Goal: Task Accomplishment & Management: Manage account settings

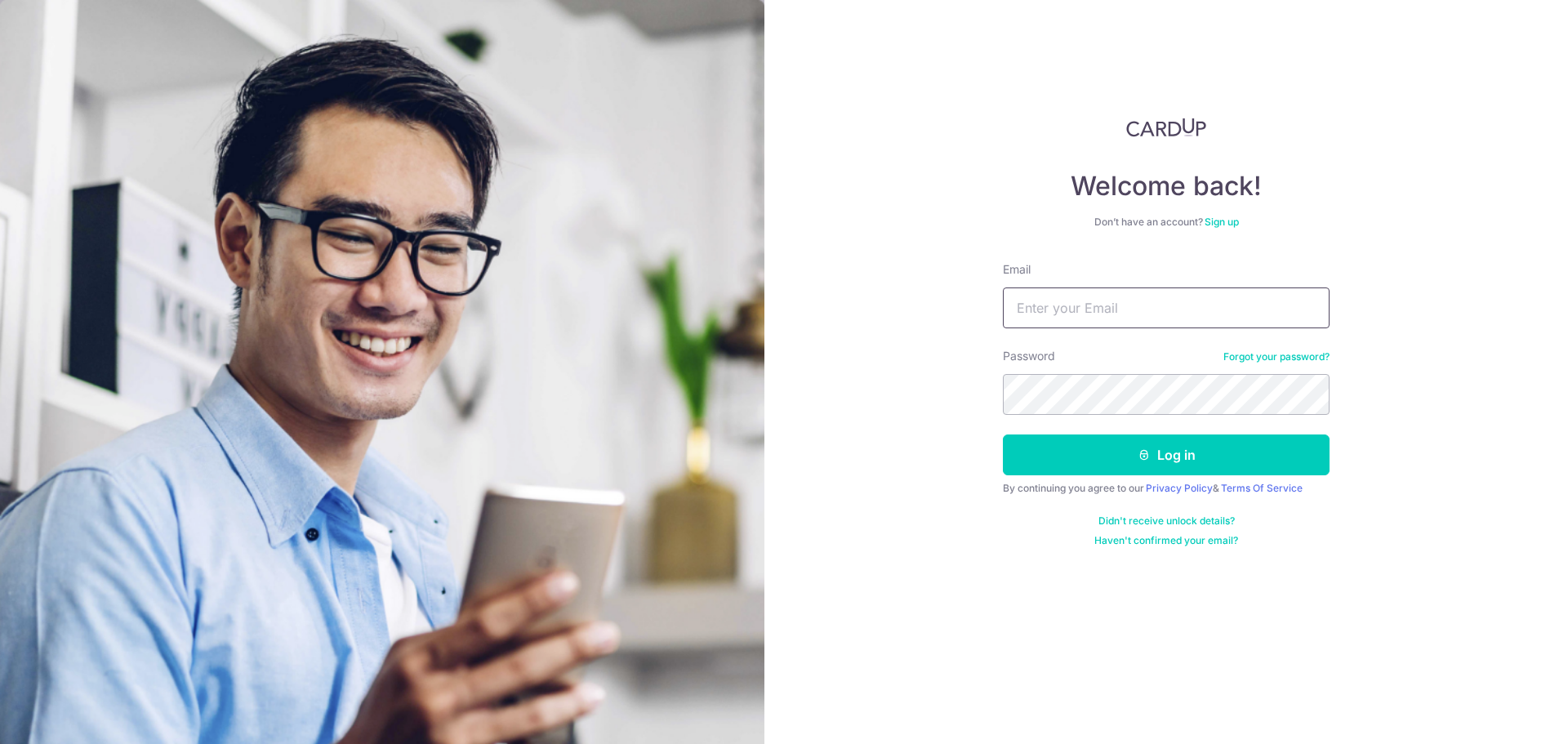
click at [1188, 319] on input "Email" at bounding box center [1167, 308] width 327 height 41
type input "[PERSON_NAME][EMAIL_ADDRESS][DOMAIN_NAME]"
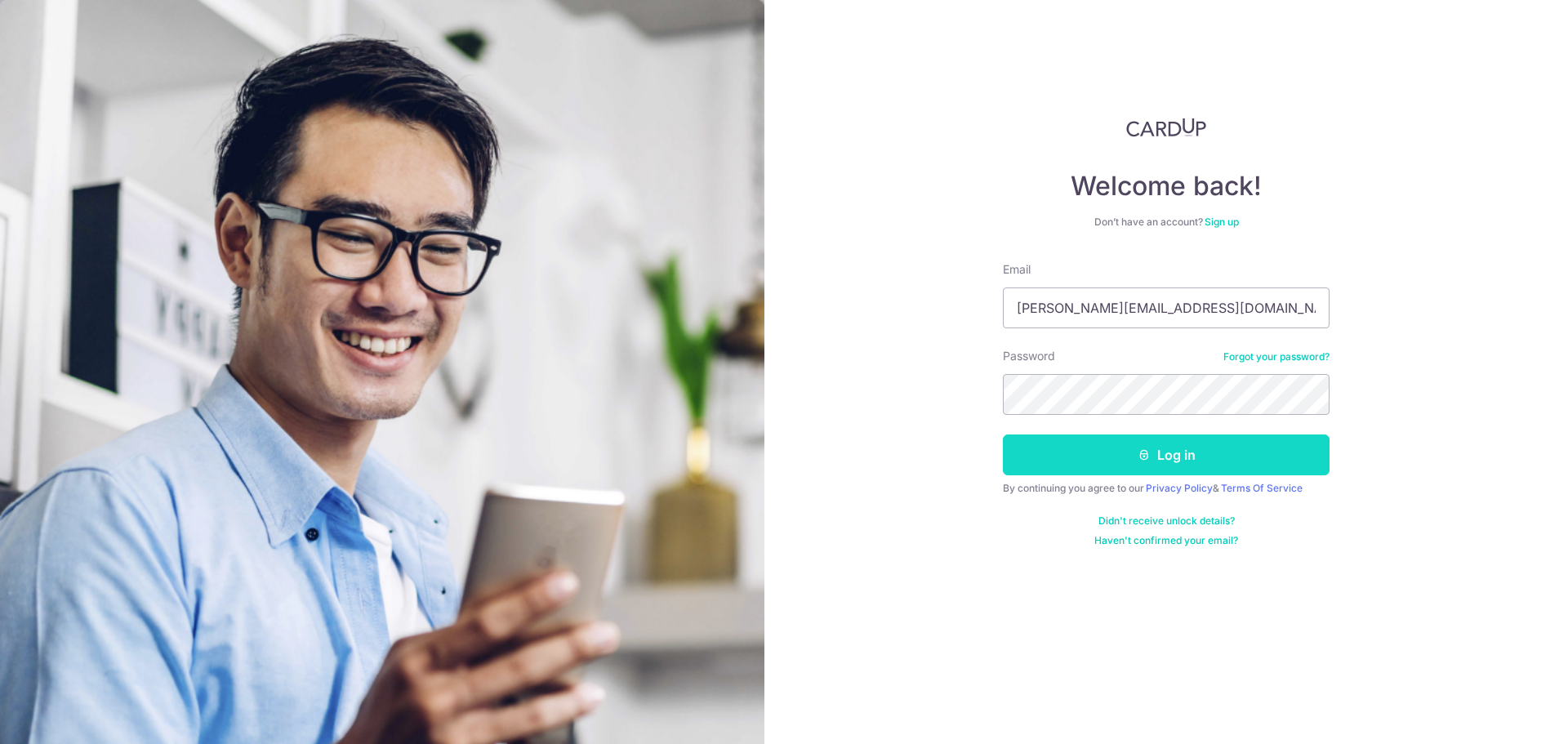
click at [1176, 461] on button "Log in" at bounding box center [1167, 454] width 327 height 41
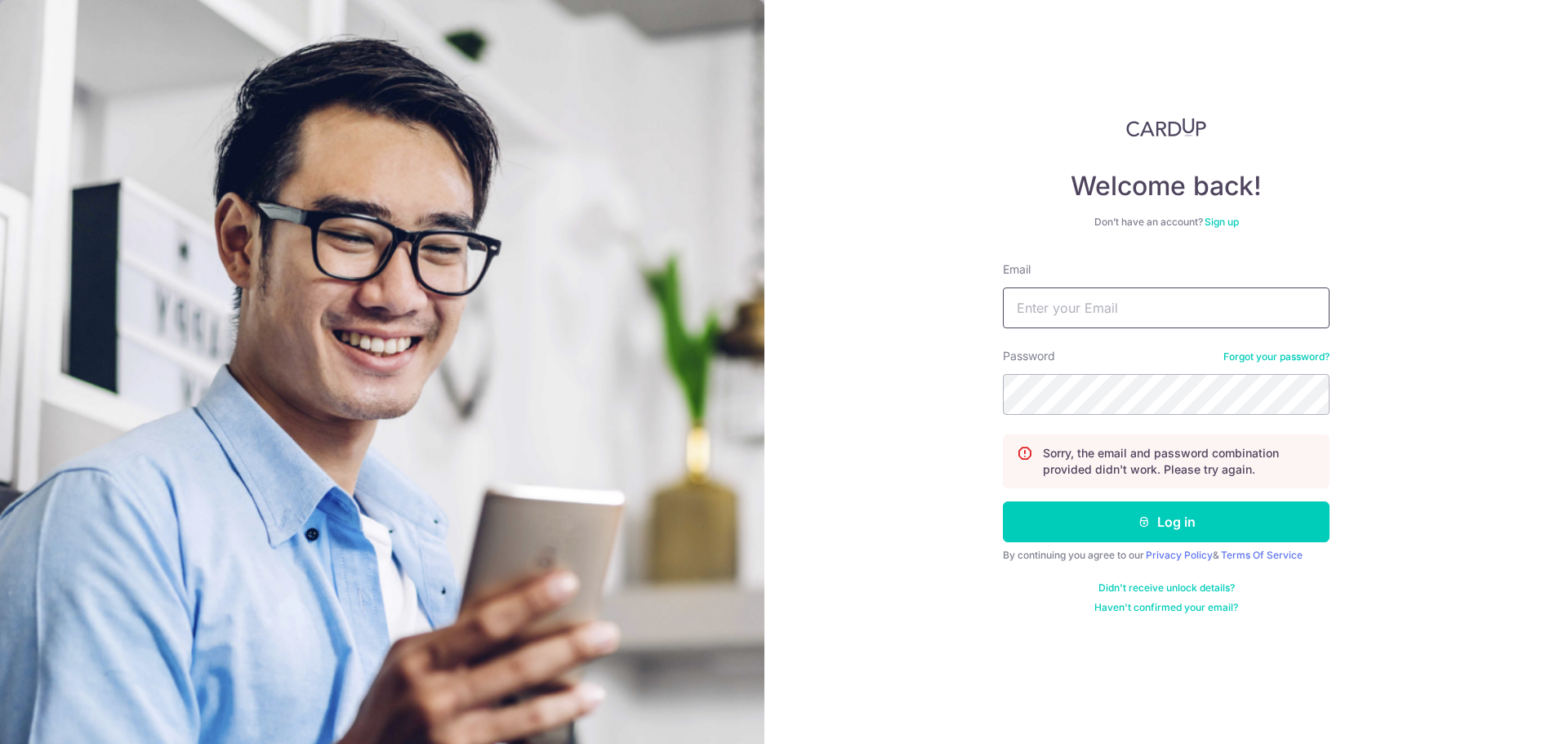
click at [1049, 310] on input "Email" at bounding box center [1167, 308] width 327 height 41
type input "jeffrey@pave.com.sg"
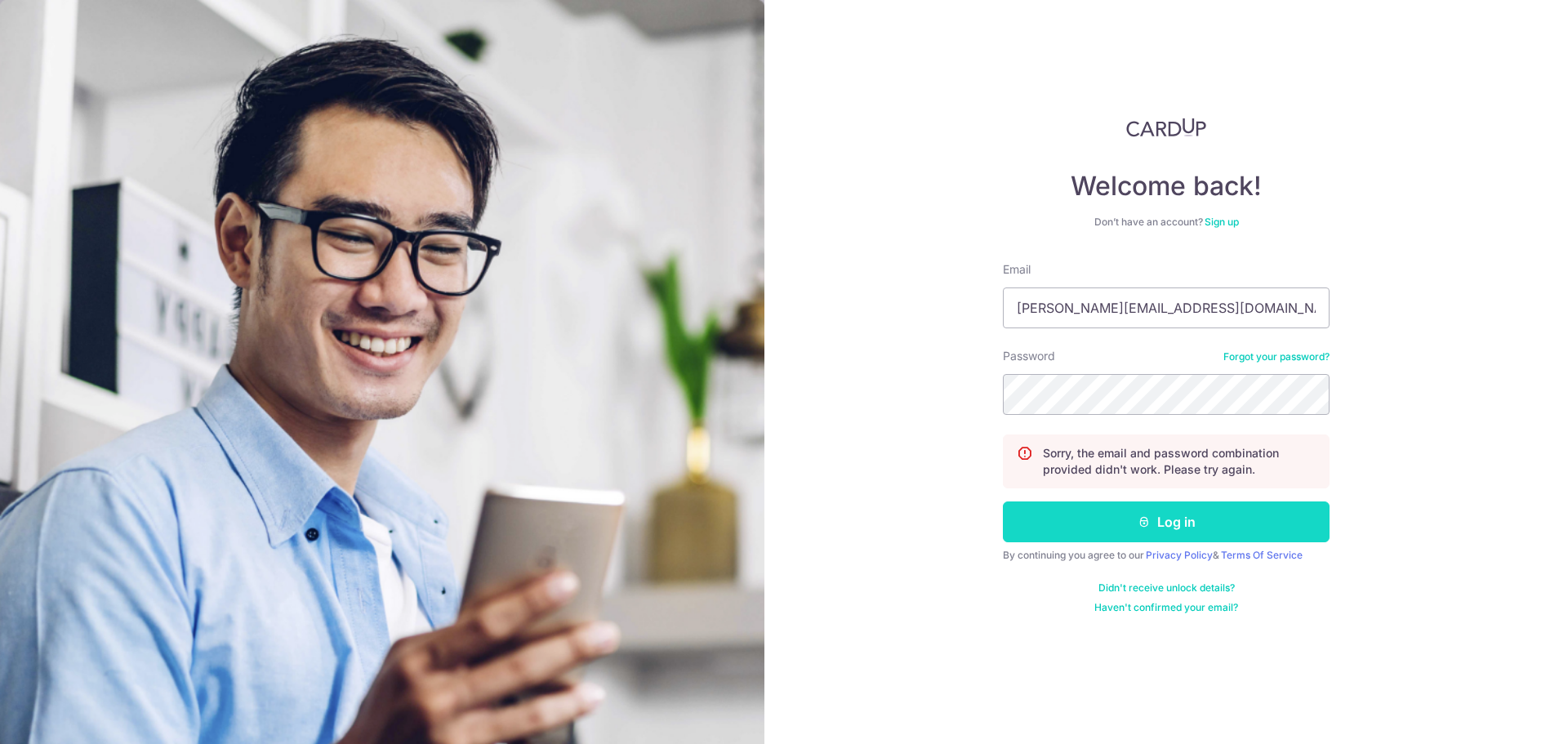
click at [1219, 522] on button "Log in" at bounding box center [1167, 521] width 327 height 41
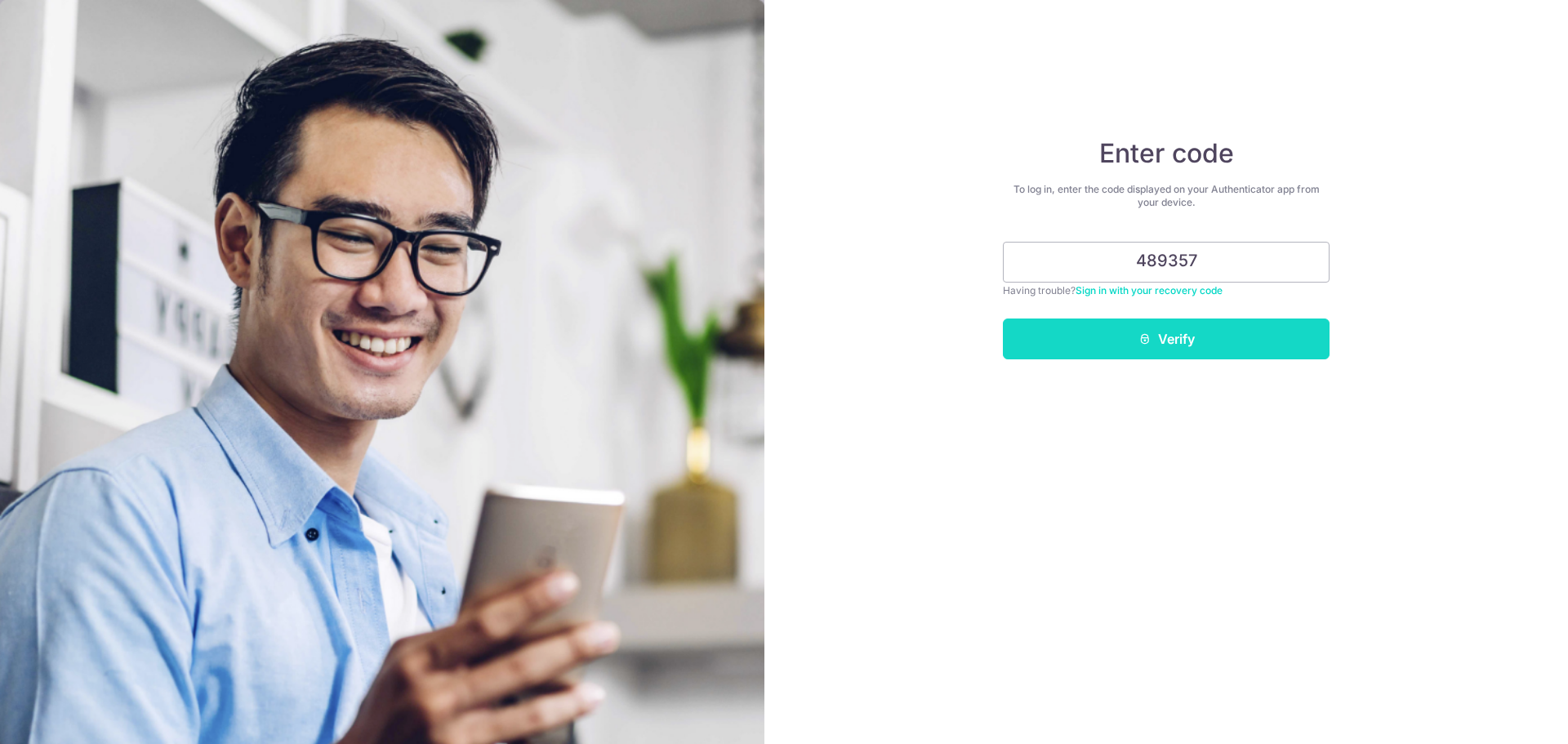
type input "489357"
click at [1132, 337] on button "Verify" at bounding box center [1167, 339] width 327 height 41
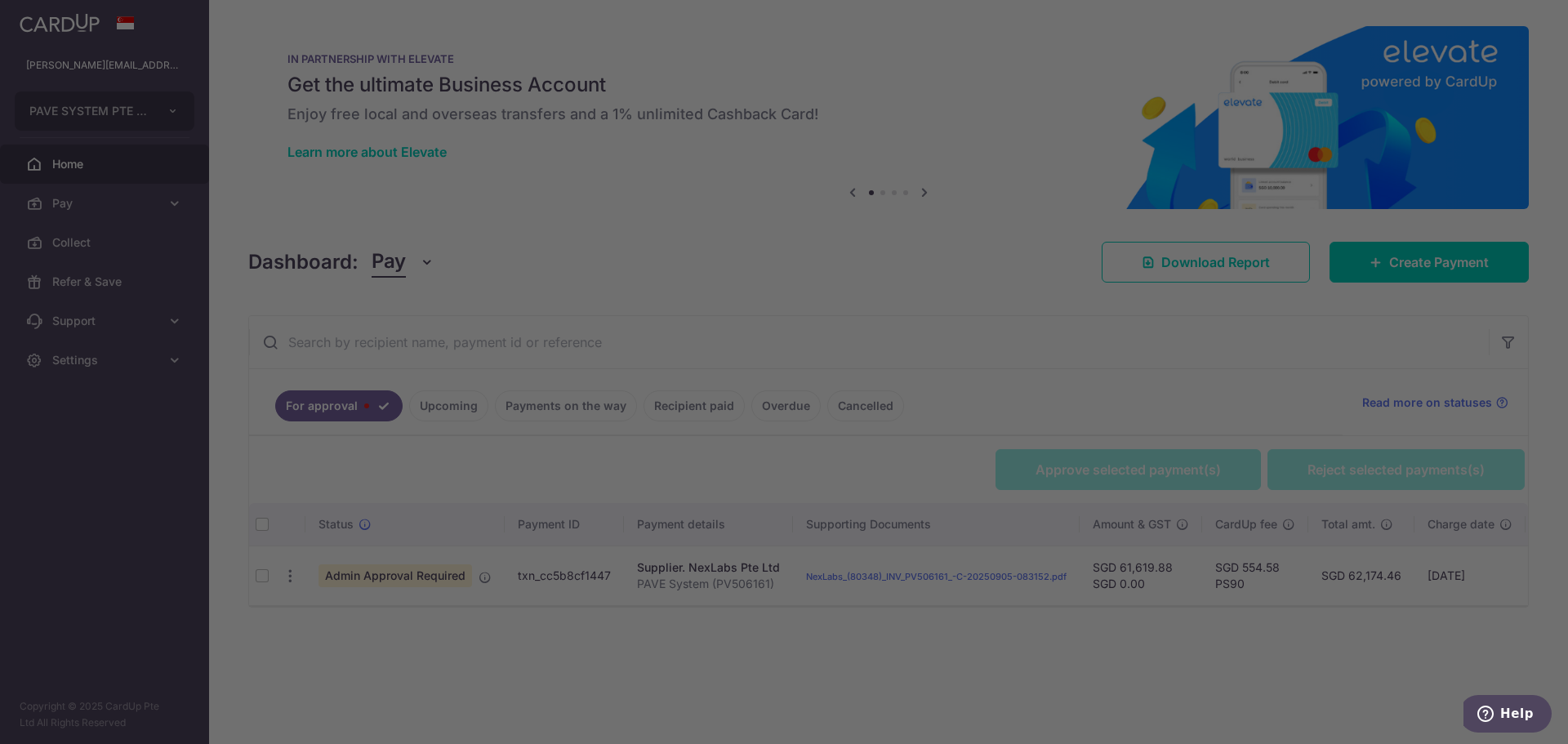
click at [263, 580] on body "[PERSON_NAME][EMAIL_ADDRESS][DOMAIN_NAME] PAVE SYSTEM PTE LTD Add new company P…" at bounding box center [784, 372] width 1568 height 744
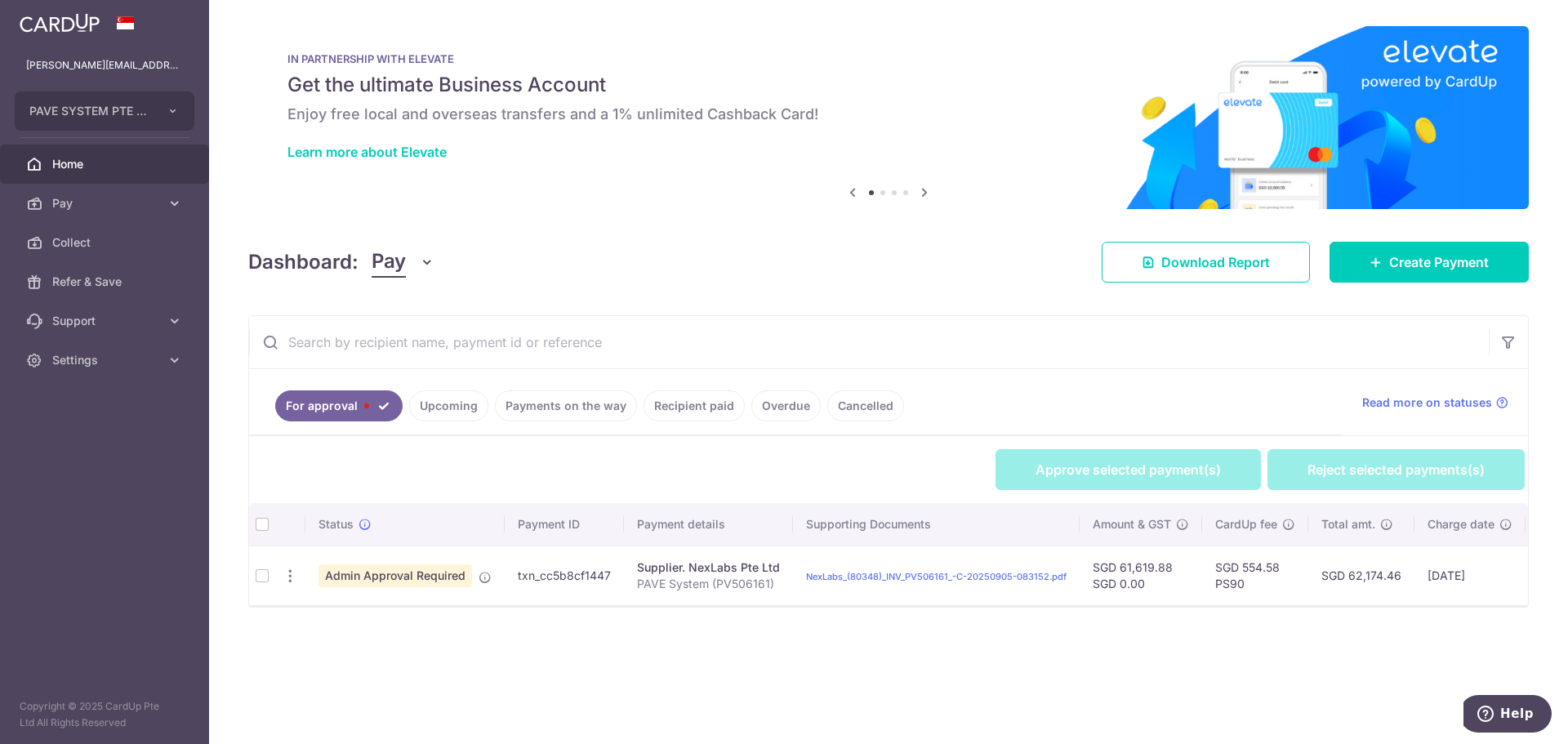
click at [264, 580] on td at bounding box center [263, 576] width 26 height 60
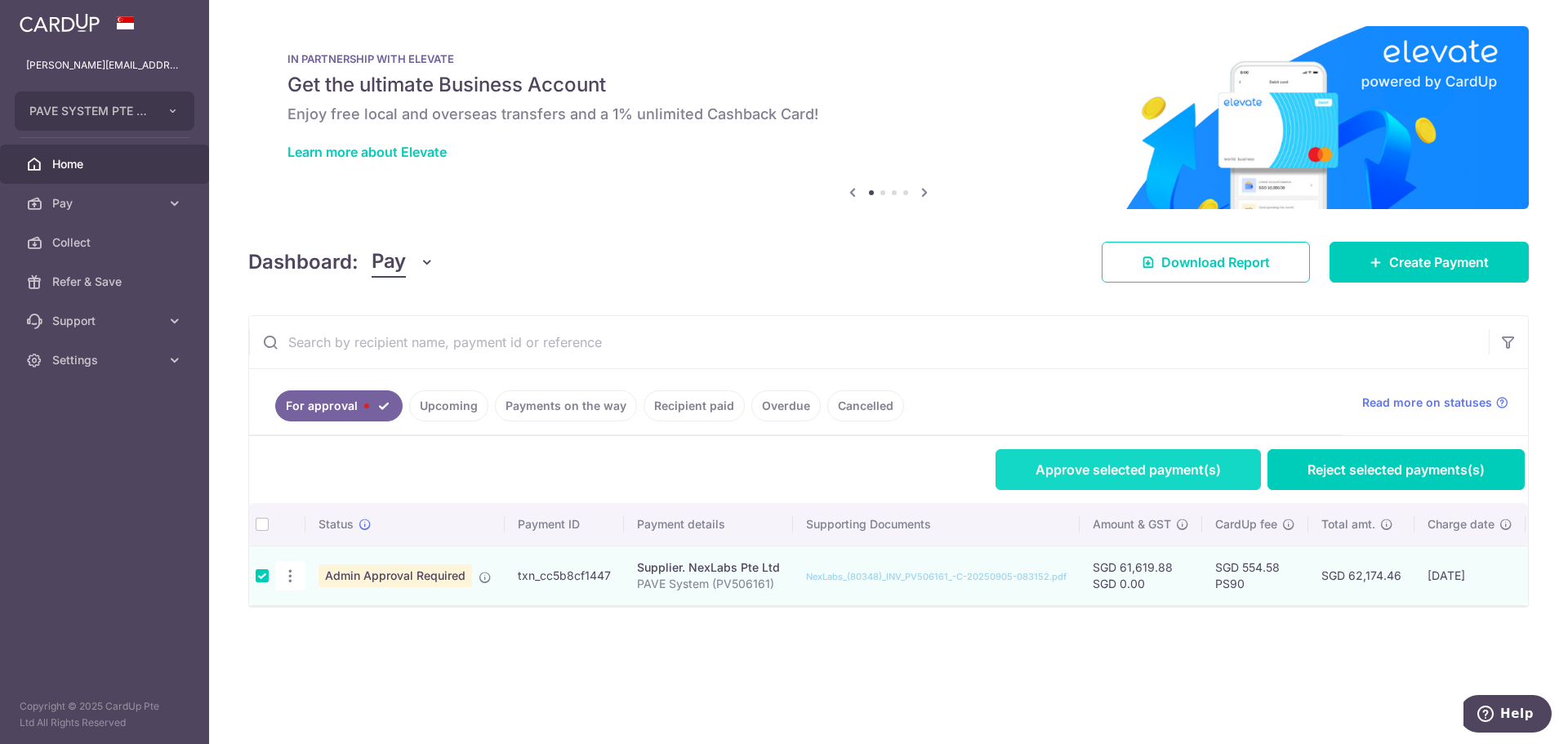
click at [1154, 471] on link "Approve selected payment(s)" at bounding box center [1128, 469] width 265 height 41
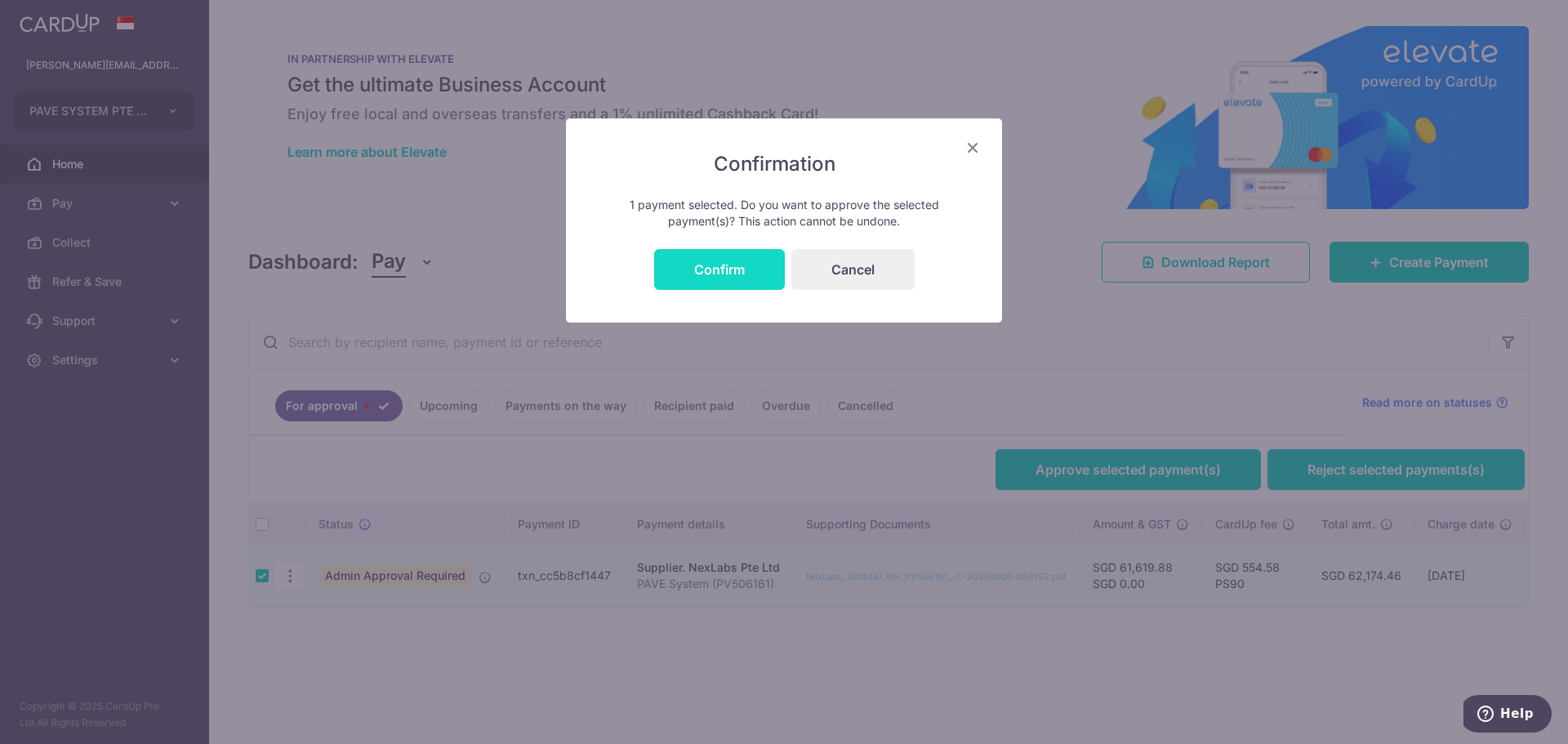
click at [728, 268] on button "Confirm" at bounding box center [719, 269] width 131 height 41
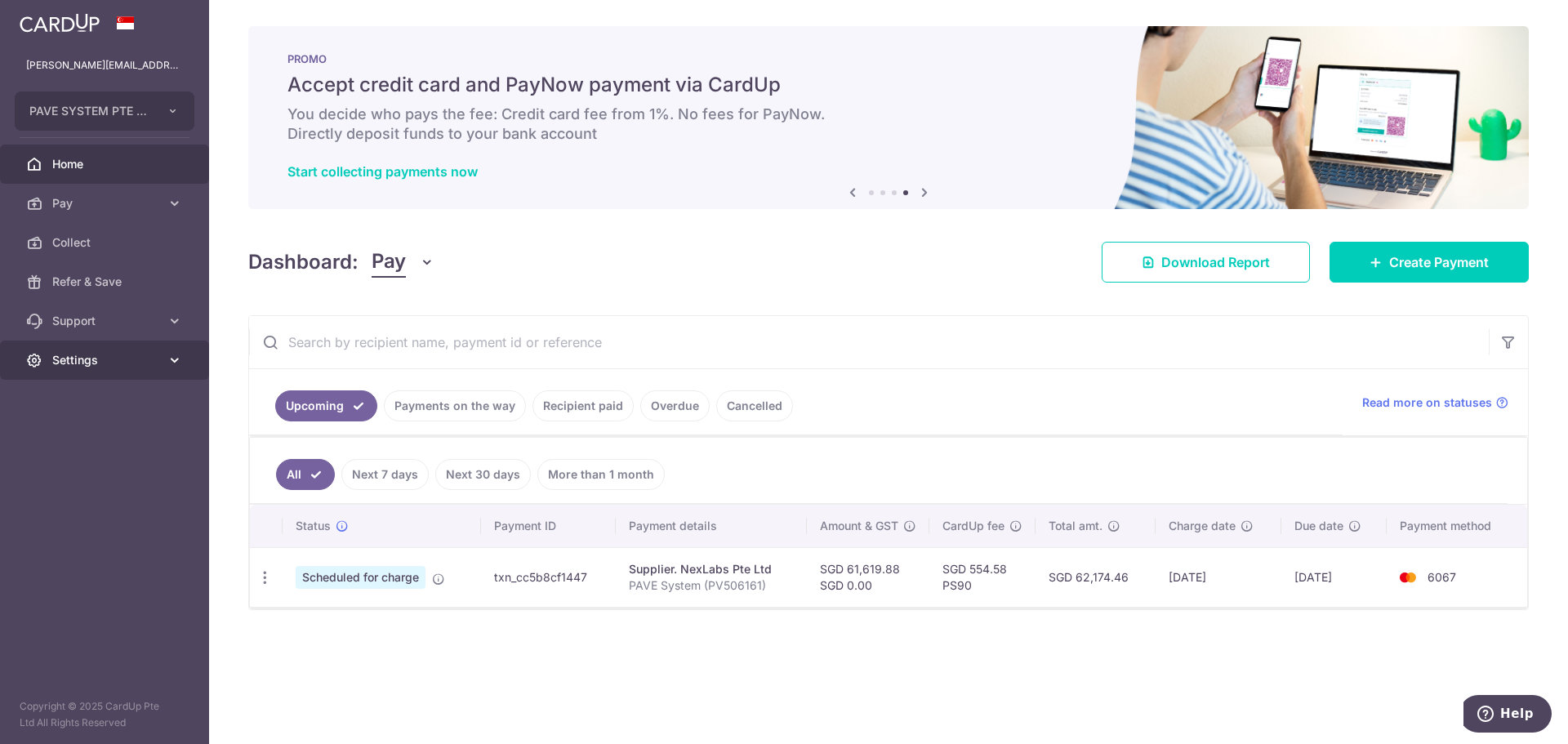
click at [79, 369] on link "Settings" at bounding box center [104, 360] width 209 height 39
click at [72, 444] on span "Logout" at bounding box center [106, 438] width 108 height 17
